Goal: Check status: Check status

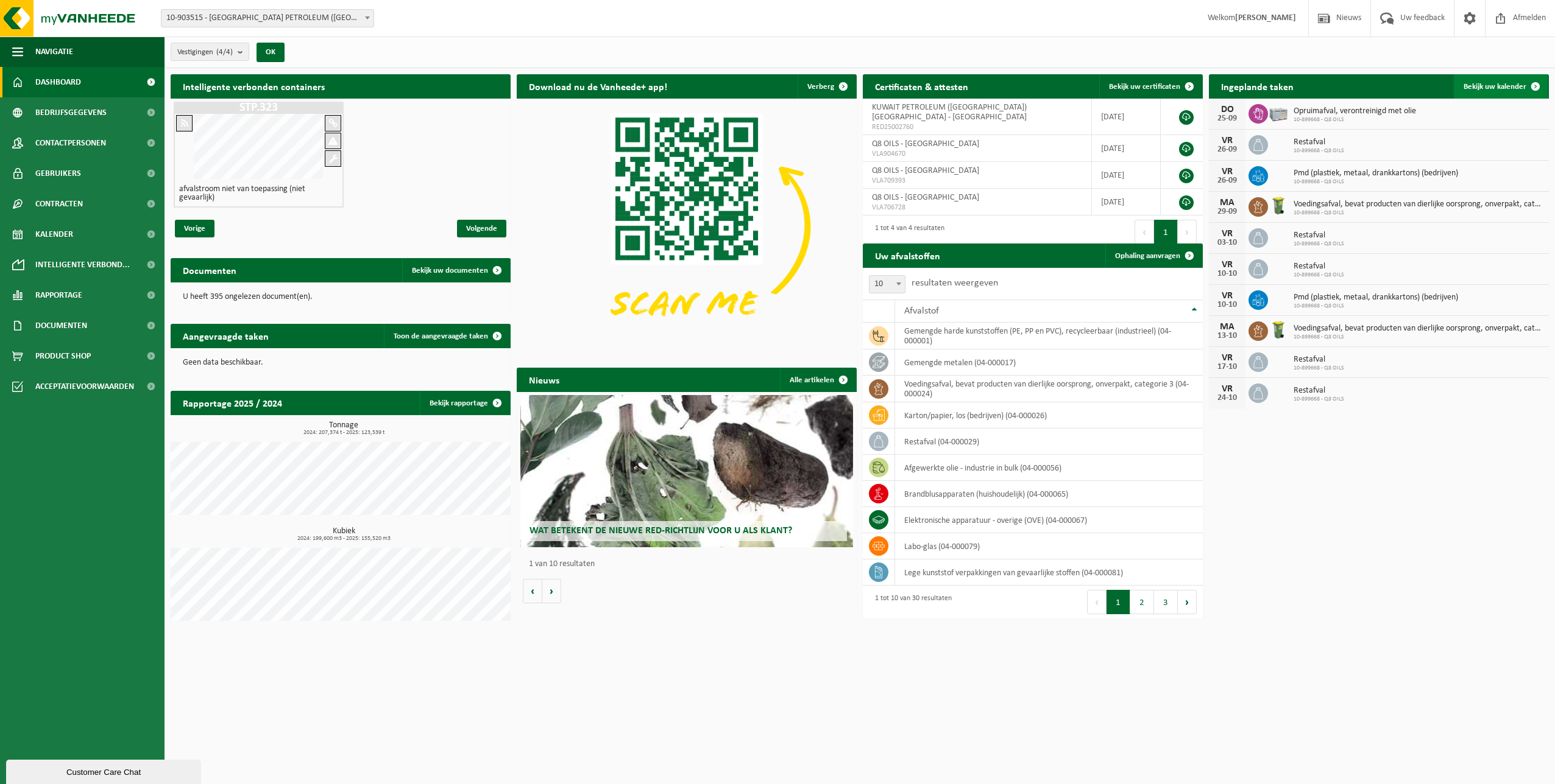
click at [1479, 81] on link "Bekijk uw kalender" at bounding box center [1501, 86] width 94 height 24
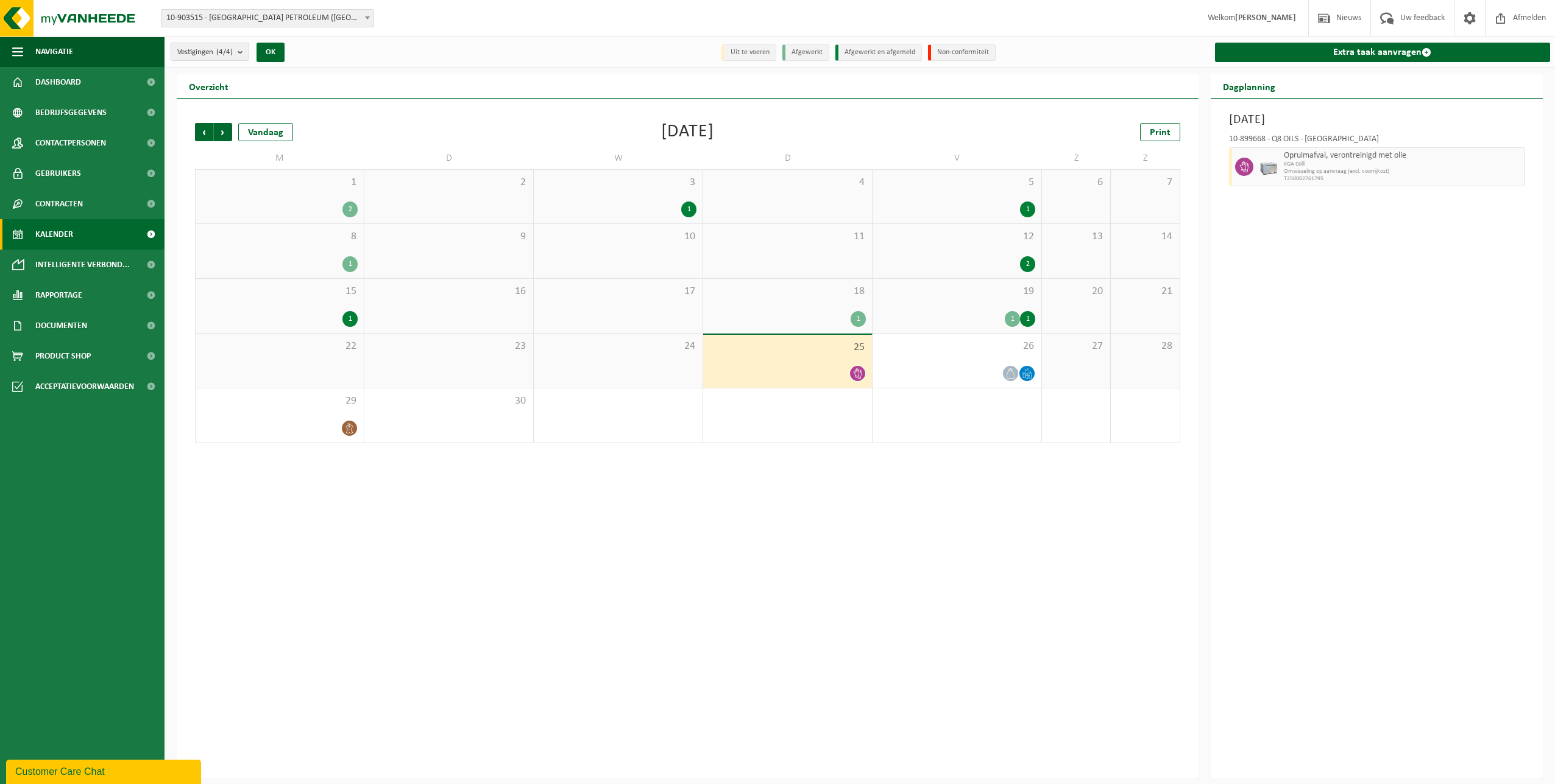
click at [1010, 316] on div "1" at bounding box center [1012, 319] width 15 height 16
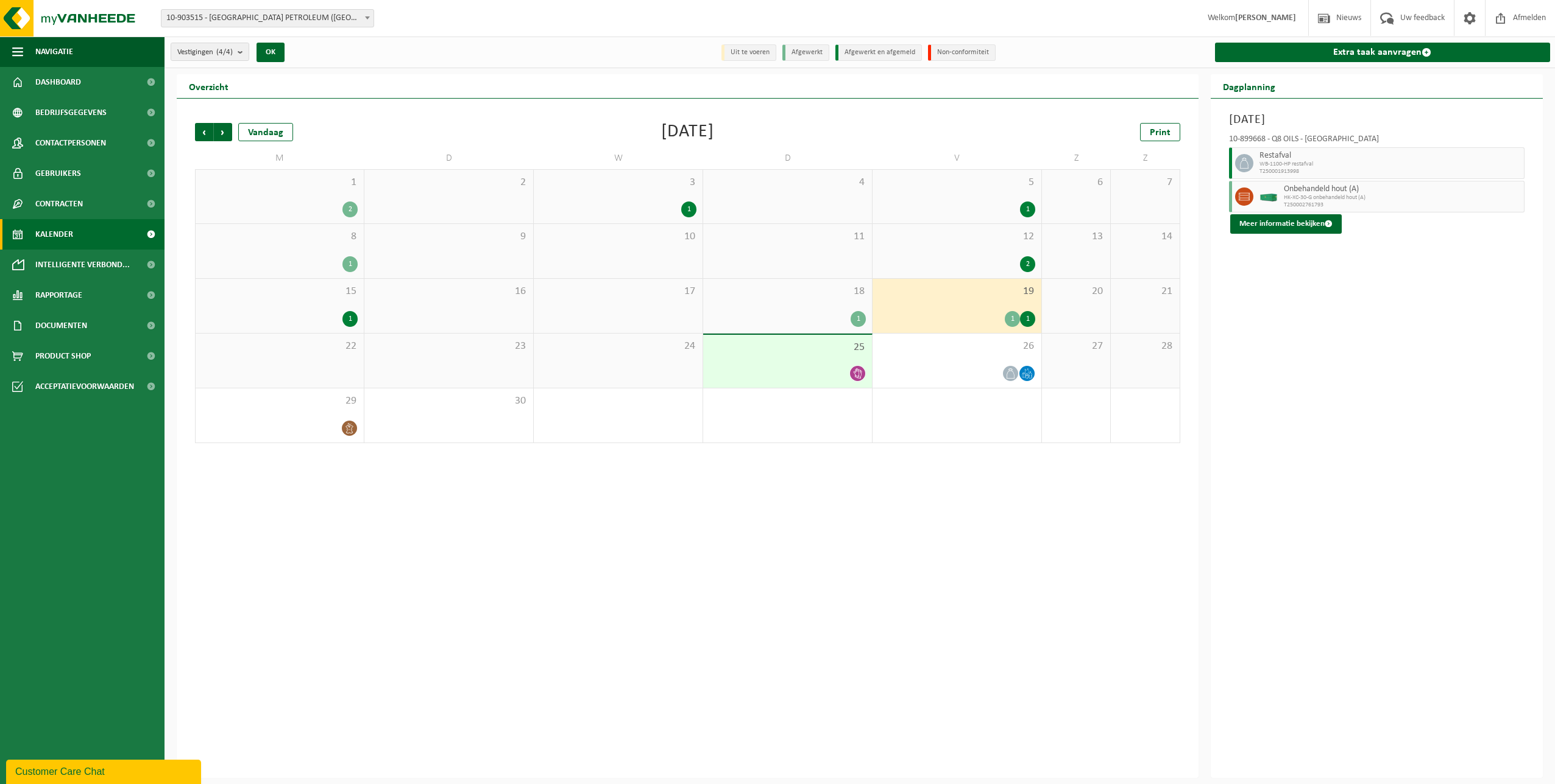
click at [854, 321] on div "1" at bounding box center [858, 319] width 15 height 16
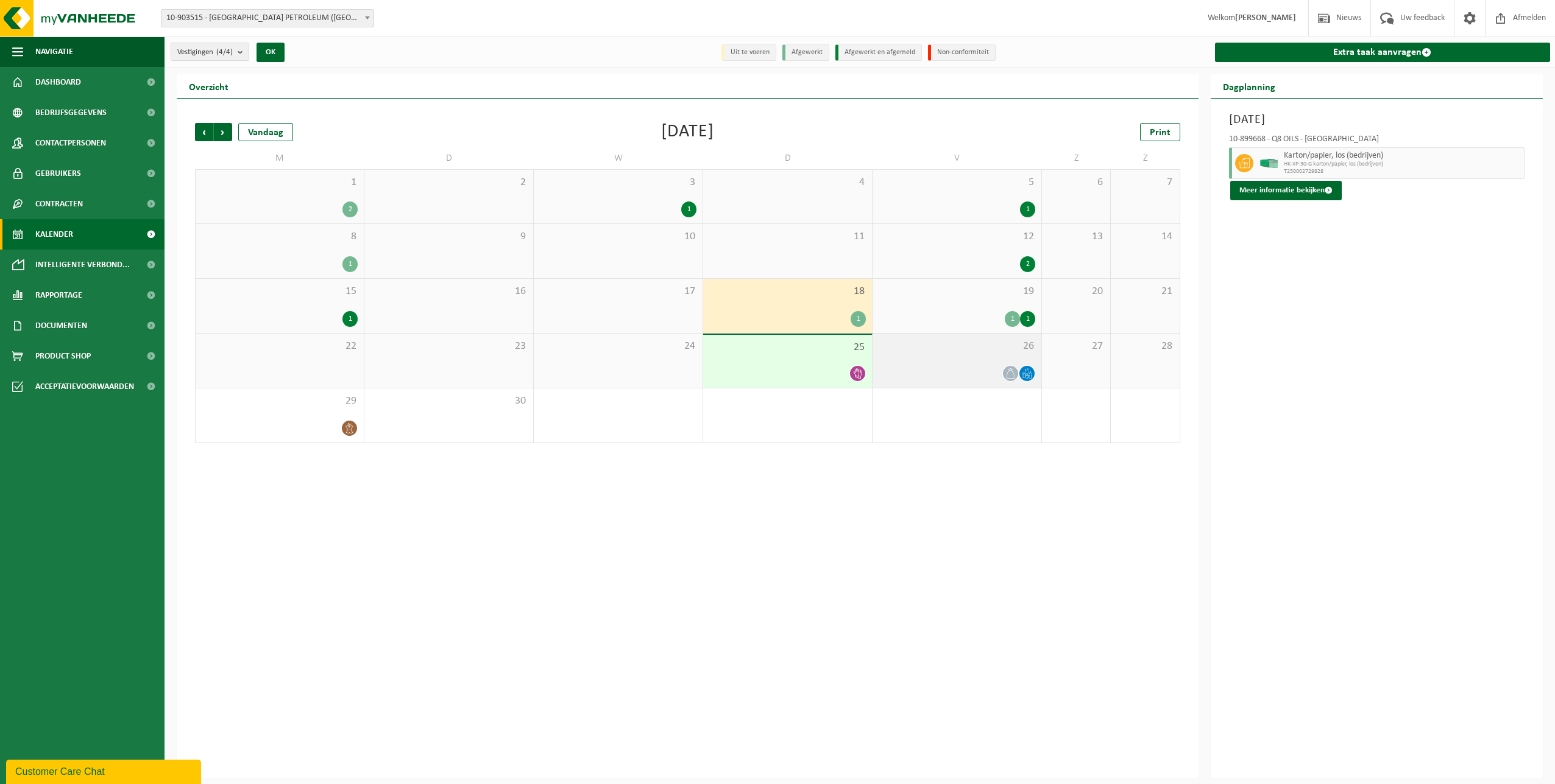
click at [925, 359] on div "26" at bounding box center [957, 360] width 169 height 54
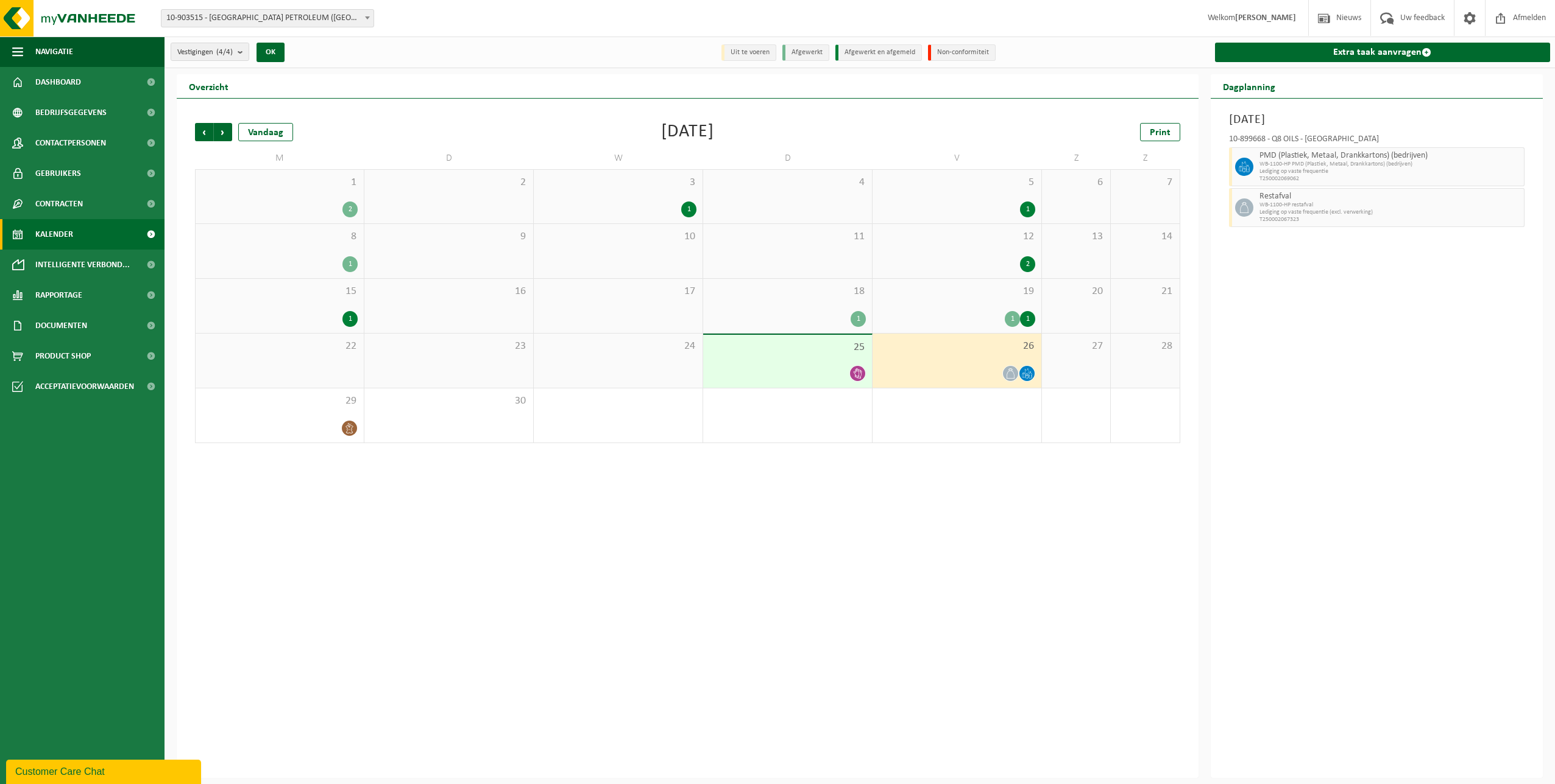
click at [1021, 258] on div "2" at bounding box center [1027, 265] width 15 height 16
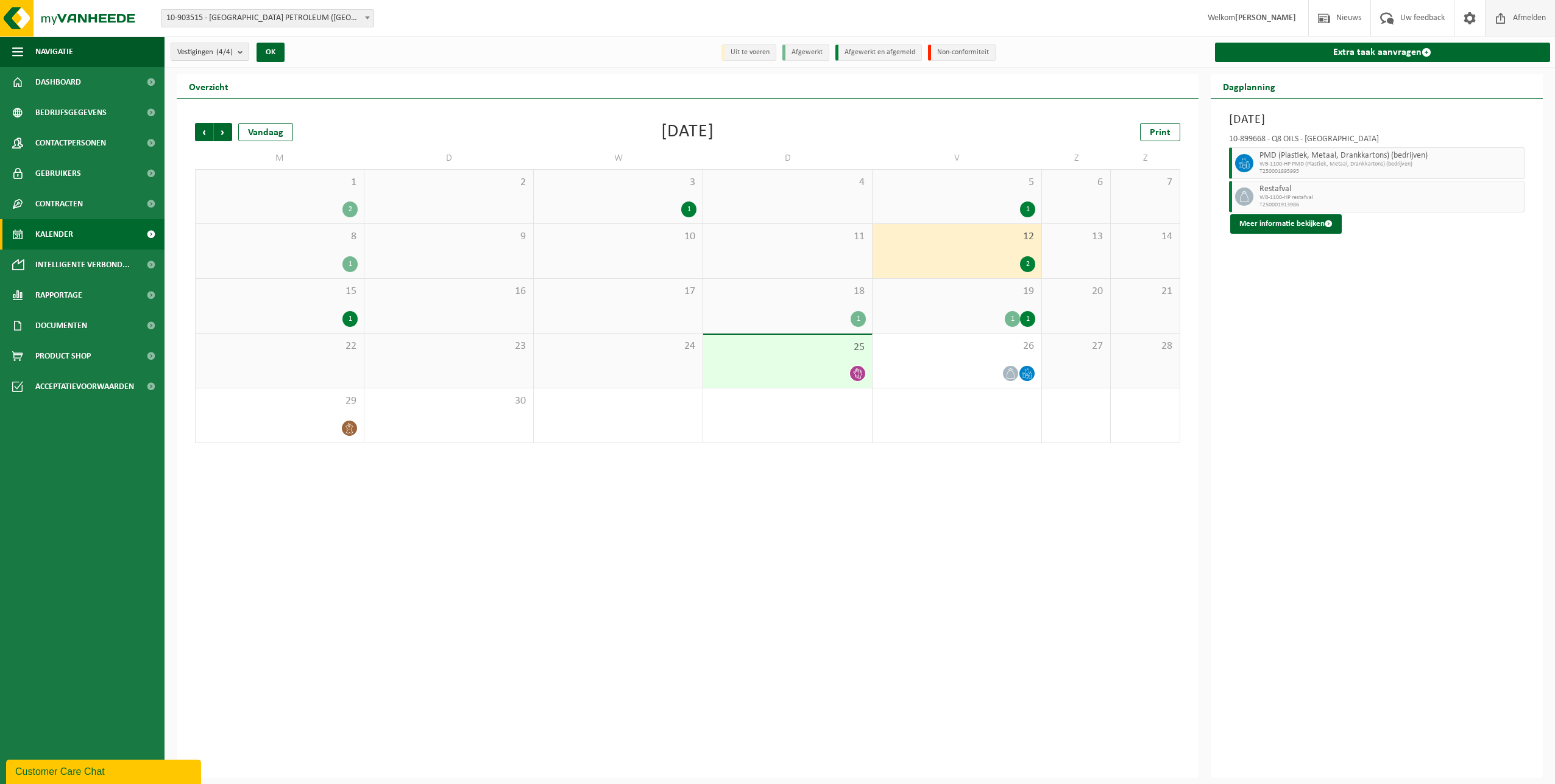
click at [1521, 21] on span "Afmelden" at bounding box center [1529, 17] width 39 height 36
